Goal: Check status: Check status

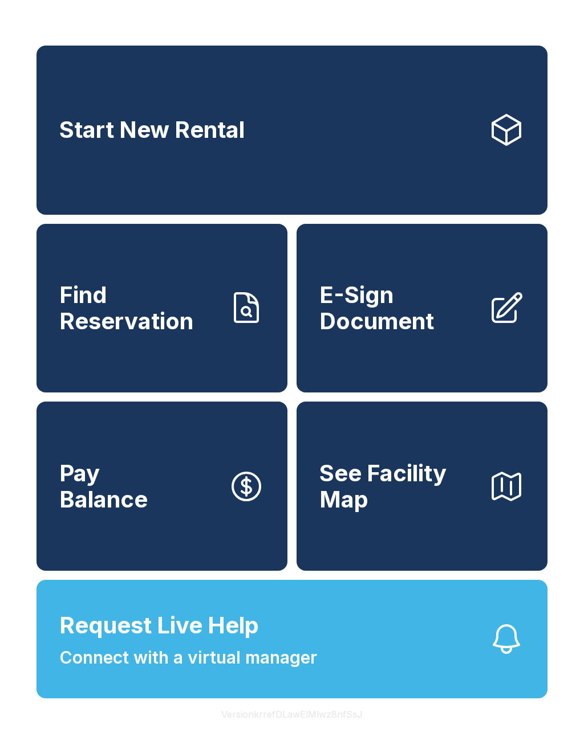
click at [490, 740] on div "Start New Rental Find Reservation E-Sign Document Pay Balance See Facility Map …" at bounding box center [292, 376] width 584 height 753
click at [257, 360] on link "Find Reservation" at bounding box center [161, 308] width 251 height 169
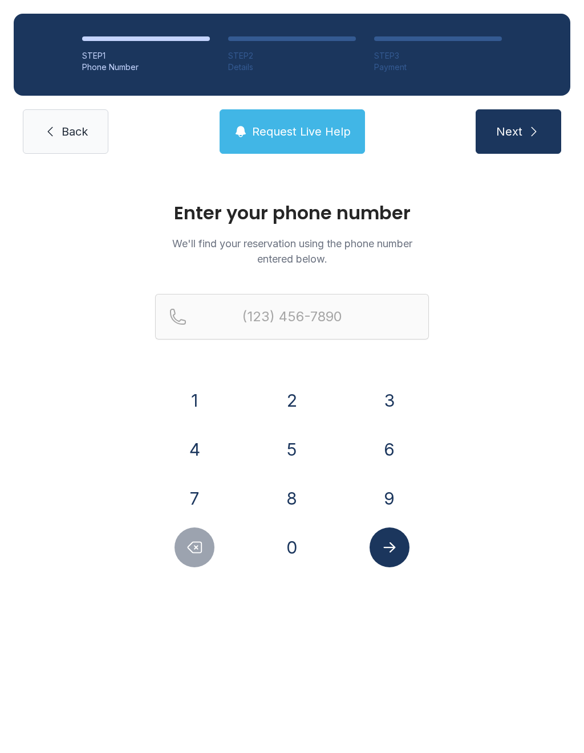
click at [267, 386] on div "2" at bounding box center [291, 401] width 79 height 40
click at [481, 328] on div "Enter your phone number We'll find your reservation using the phone number ente…" at bounding box center [292, 391] width 584 height 446
click at [27, 626] on main "Enter your phone number We'll find your reservation using the phone number ente…" at bounding box center [292, 461] width 584 height 586
click at [85, 138] on span "Back" at bounding box center [75, 132] width 26 height 16
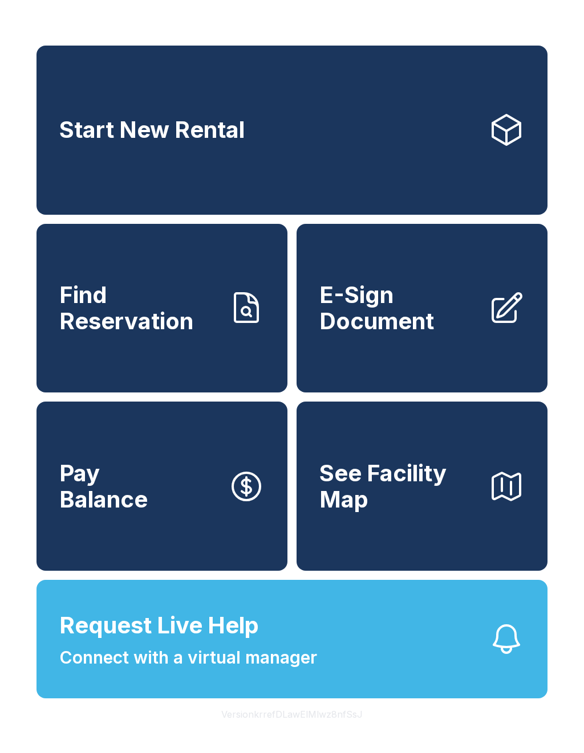
click at [180, 500] on button "Pay Balance" at bounding box center [161, 486] width 251 height 169
